Goal: Obtain resource: Download file/media

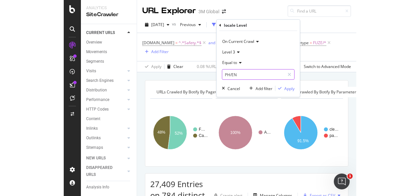
scroll to position [75, 0]
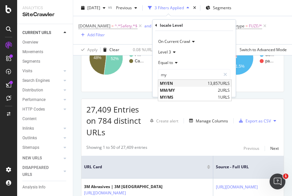
click at [168, 82] on span "MY/EN" at bounding box center [183, 83] width 46 height 6
type input "MY/EN"
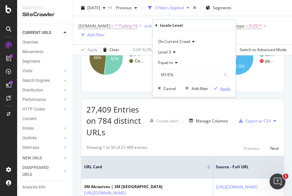
click at [222, 89] on div "Apply" at bounding box center [225, 88] width 10 height 6
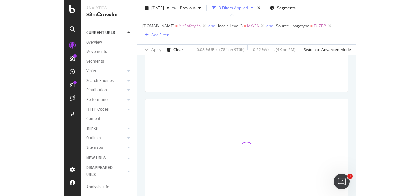
scroll to position [67, 0]
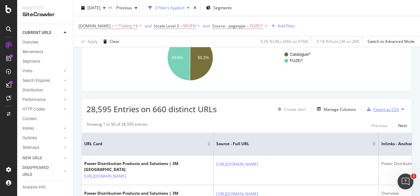
click at [292, 108] on div "Export as CSV" at bounding box center [385, 110] width 25 height 6
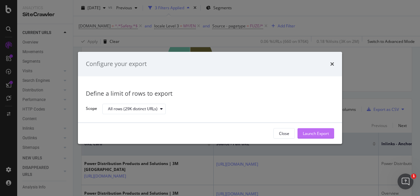
click at [292, 131] on button "Launch Export" at bounding box center [315, 133] width 37 height 11
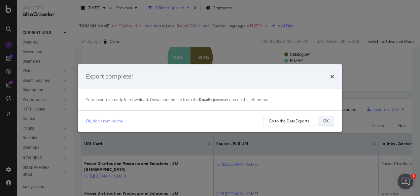
click at [292, 119] on div "OK" at bounding box center [325, 121] width 5 height 6
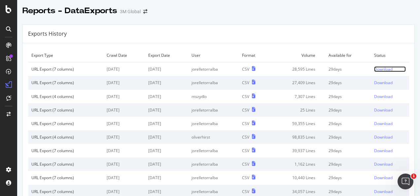
click at [374, 67] on div "Download" at bounding box center [383, 69] width 18 height 6
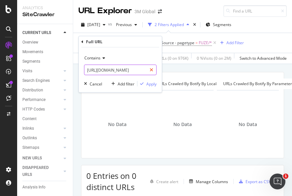
click at [149, 67] on div at bounding box center [152, 70] width 10 height 11
click at [141, 70] on input "text" at bounding box center [120, 70] width 72 height 11
paste input "[URL][DOMAIN_NAME]"
type input "[URL][DOMAIN_NAME]"
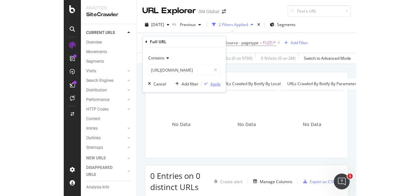
scroll to position [0, 0]
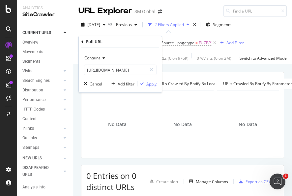
click at [152, 84] on div "Apply" at bounding box center [151, 84] width 10 height 6
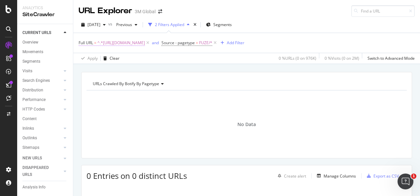
click at [141, 43] on span "^.*[URL][DOMAIN_NAME]" at bounding box center [120, 42] width 47 height 9
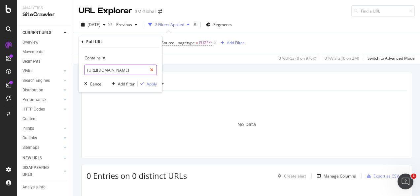
click at [154, 68] on div at bounding box center [152, 70] width 10 height 11
click at [141, 68] on input "text" at bounding box center [120, 70] width 72 height 11
paste input "[URL][DOMAIN_NAME]"
type input "[URL][DOMAIN_NAME]"
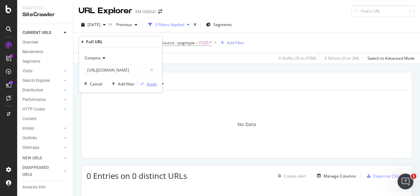
scroll to position [0, 0]
click at [146, 82] on div "Apply" at bounding box center [151, 84] width 10 height 6
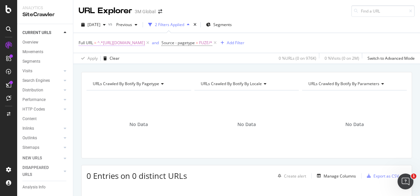
click at [133, 44] on span "^.*[URL][DOMAIN_NAME]" at bounding box center [120, 42] width 47 height 9
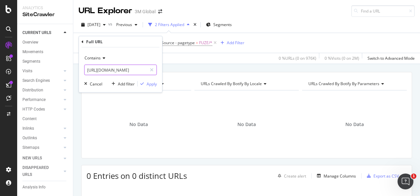
click at [153, 71] on icon at bounding box center [152, 70] width 4 height 5
click at [142, 68] on input "text" at bounding box center [120, 70] width 72 height 11
paste input "[URL][DOMAIN_NAME]"
type input "[URL][DOMAIN_NAME]"
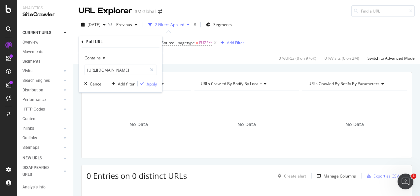
scroll to position [0, 0]
click at [150, 81] on div "Apply" at bounding box center [151, 84] width 10 height 6
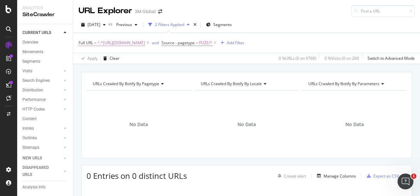
click at [145, 46] on span "^.*[URL][DOMAIN_NAME]" at bounding box center [120, 42] width 47 height 9
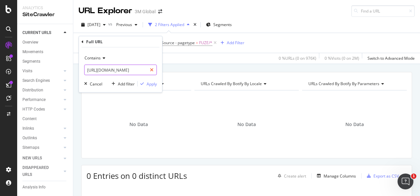
click at [153, 70] on icon at bounding box center [152, 70] width 4 height 5
click at [148, 70] on input "text" at bounding box center [120, 70] width 72 height 11
paste input "[URL][DOMAIN_NAME]"
type input "[URL][DOMAIN_NAME]"
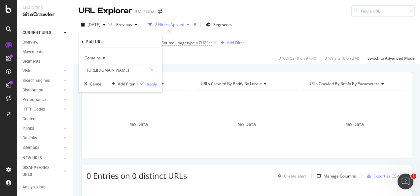
scroll to position [0, 0]
click at [150, 84] on div "Apply" at bounding box center [151, 84] width 10 height 6
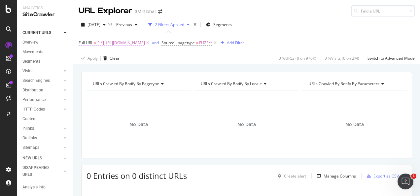
click at [141, 41] on span "^.*[URL][DOMAIN_NAME]" at bounding box center [120, 42] width 47 height 9
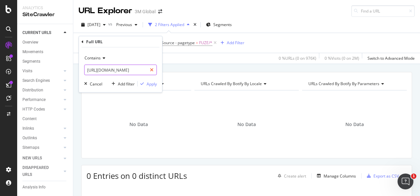
click at [150, 69] on icon at bounding box center [152, 70] width 4 height 5
click at [141, 69] on input "text" at bounding box center [120, 70] width 72 height 11
paste input "[URL][DOMAIN_NAME]"
type input "[URL][DOMAIN_NAME]"
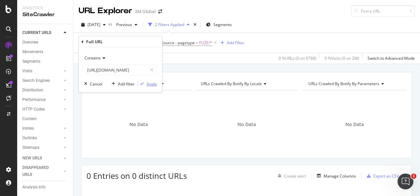
click at [148, 86] on div "Contains [URL][DOMAIN_NAME] Cancel Add filter Apply" at bounding box center [120, 69] width 83 height 45
click at [148, 85] on div "Apply" at bounding box center [151, 84] width 10 height 6
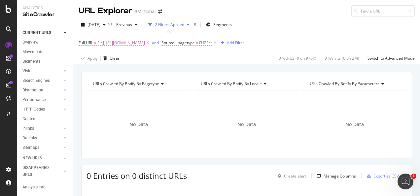
click at [169, 68] on div "URLs Crawled By Botify By pagetype Chart (by Value) Table Expand Export as CSV …" at bounding box center [246, 72] width 346 height 16
click at [145, 44] on span "^.*[URL][DOMAIN_NAME]" at bounding box center [120, 42] width 47 height 9
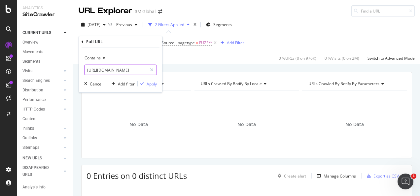
click at [153, 69] on div at bounding box center [152, 70] width 10 height 11
click at [144, 69] on input "text" at bounding box center [120, 70] width 72 height 11
paste input "[URL][DOMAIN_NAME]"
type input "[URL][DOMAIN_NAME]"
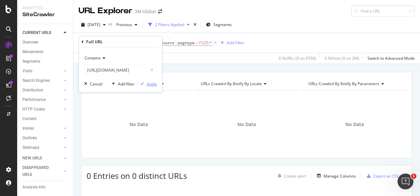
click at [147, 81] on div "Apply" at bounding box center [151, 84] width 10 height 6
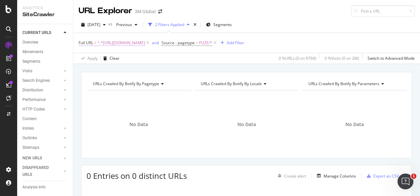
click at [145, 43] on span "^.*[URL][DOMAIN_NAME]" at bounding box center [120, 42] width 47 height 9
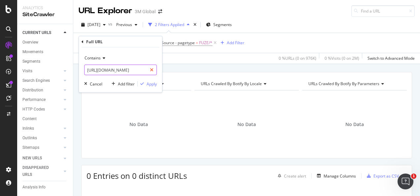
click at [150, 70] on div at bounding box center [152, 70] width 10 height 11
click at [136, 69] on input "text" at bounding box center [120, 70] width 72 height 11
paste input "[URL][DOMAIN_NAME]"
type input "[URL][DOMAIN_NAME]"
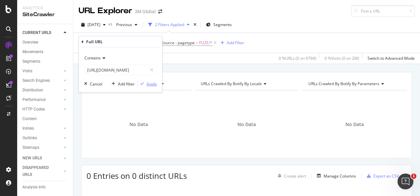
scroll to position [0, 0]
click at [147, 81] on div "Apply" at bounding box center [151, 84] width 10 height 6
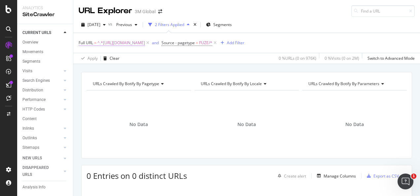
click at [145, 42] on span "^.*[URL][DOMAIN_NAME]" at bounding box center [120, 42] width 47 height 9
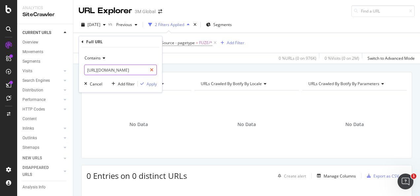
click at [150, 69] on icon at bounding box center [152, 70] width 4 height 5
click at [144, 68] on input "text" at bounding box center [120, 70] width 72 height 11
paste input "[URL][DOMAIN_NAME]"
type input "[URL][DOMAIN_NAME]"
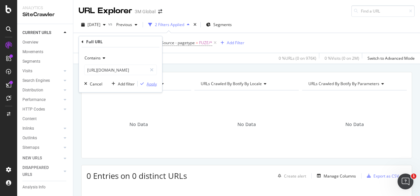
scroll to position [0, 0]
click at [151, 81] on div "Apply" at bounding box center [151, 84] width 10 height 6
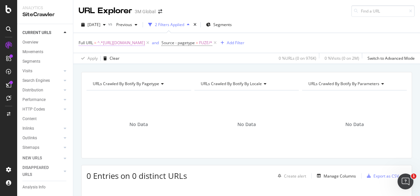
click at [132, 41] on span "^.*[URL][DOMAIN_NAME]" at bounding box center [120, 42] width 47 height 9
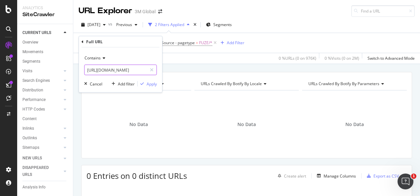
click at [150, 67] on div at bounding box center [152, 70] width 10 height 11
click at [146, 70] on input "text" at bounding box center [120, 70] width 72 height 11
paste input "[URL][DOMAIN_NAME]"
type input "[URL][DOMAIN_NAME]"
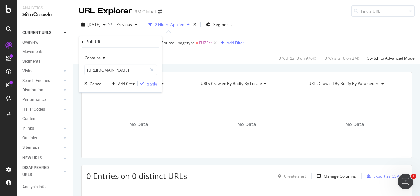
scroll to position [0, 0]
click at [152, 86] on div "Apply" at bounding box center [151, 84] width 10 height 6
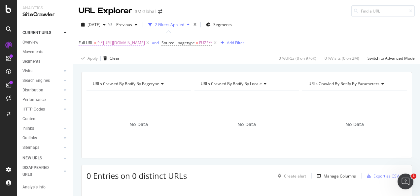
click at [145, 43] on span "^.*[URL][DOMAIN_NAME]" at bounding box center [120, 42] width 47 height 9
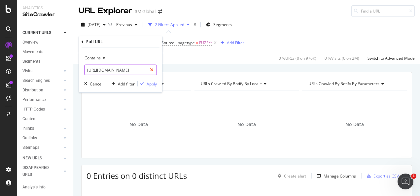
click at [150, 71] on icon at bounding box center [152, 70] width 4 height 5
click at [144, 71] on input "text" at bounding box center [120, 70] width 72 height 11
paste input "[URL][DOMAIN_NAME]"
type input "[URL][DOMAIN_NAME]"
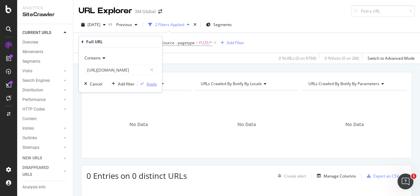
click at [148, 83] on div "Apply" at bounding box center [151, 84] width 10 height 6
